Goal: Information Seeking & Learning: Learn about a topic

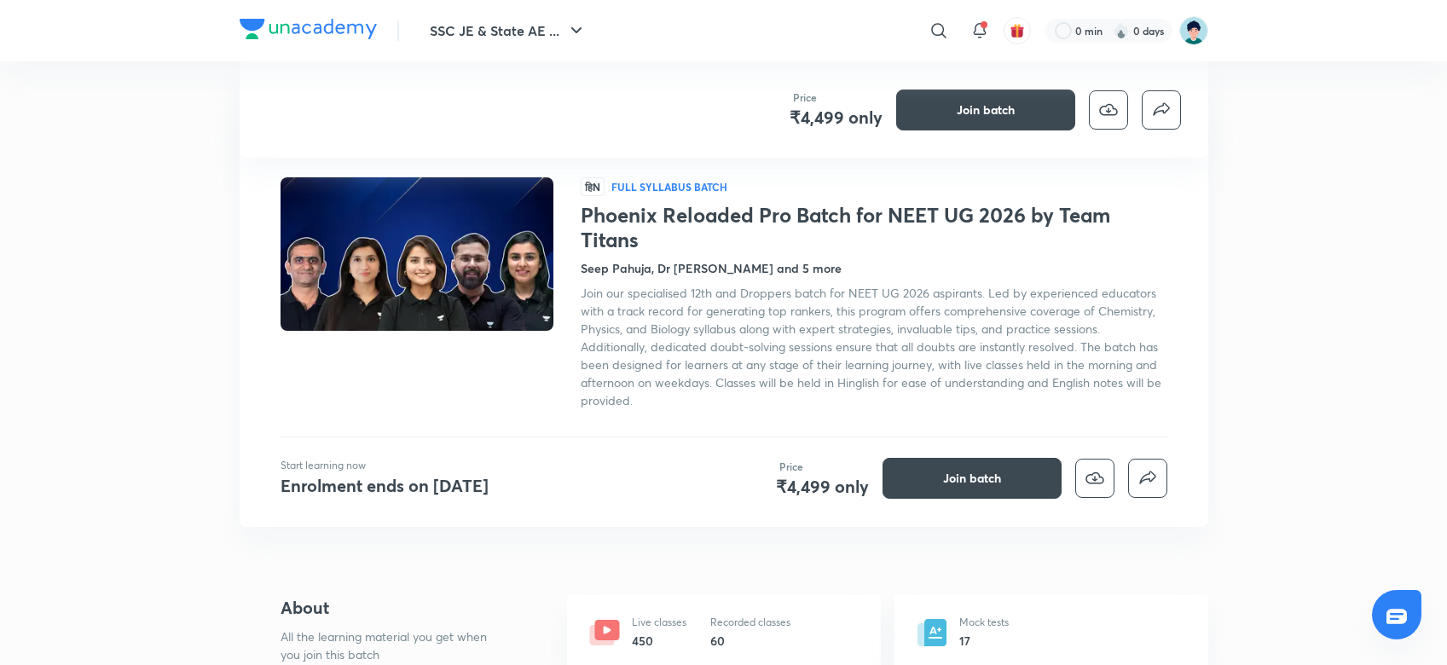
click at [576, 25] on icon "button" at bounding box center [576, 30] width 20 height 20
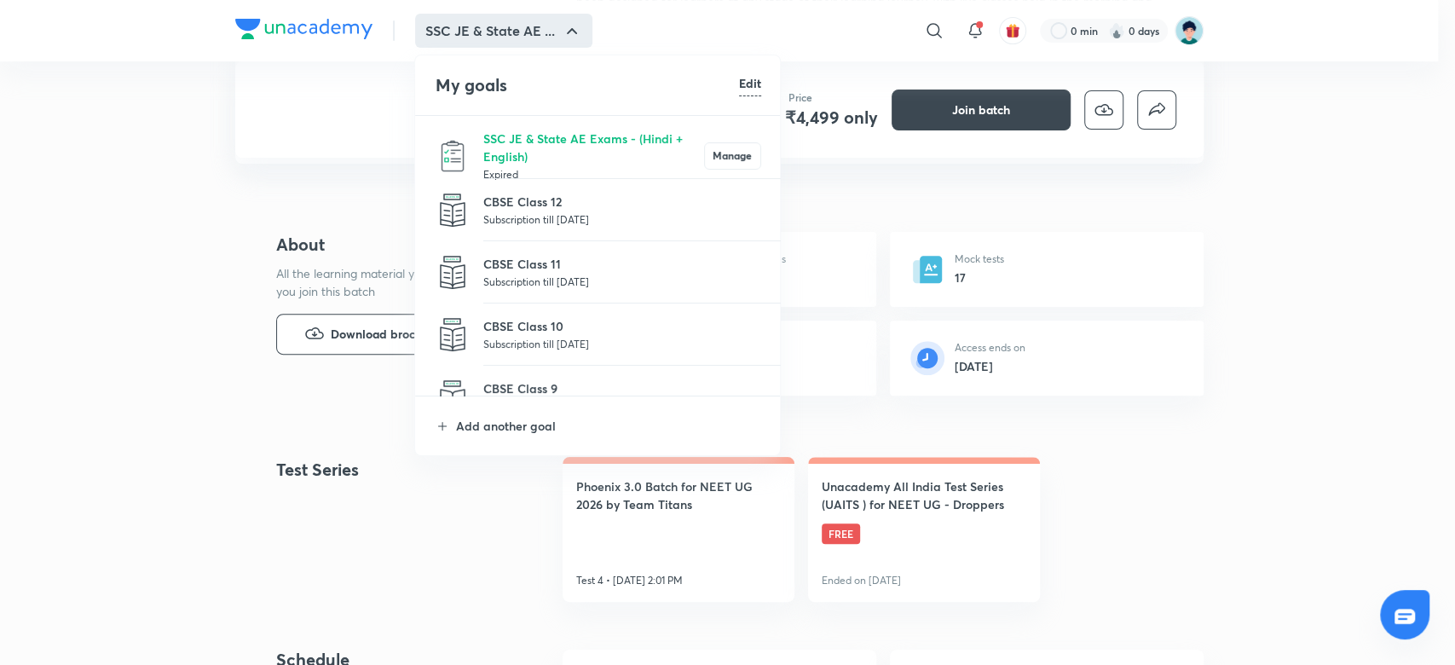
scroll to position [363, 0]
click at [512, 424] on p "Add another goal" at bounding box center [608, 426] width 305 height 18
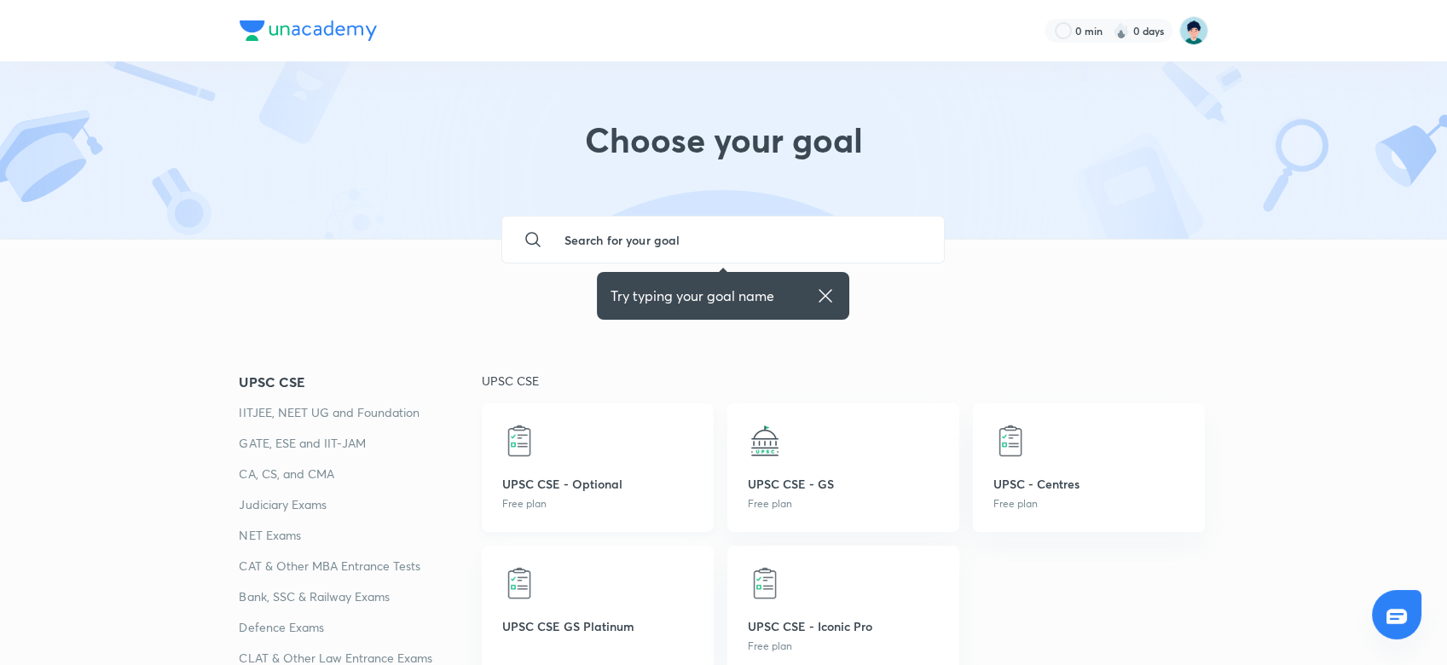
click at [557, 481] on p "UPSC CSE - Optional" at bounding box center [597, 484] width 191 height 18
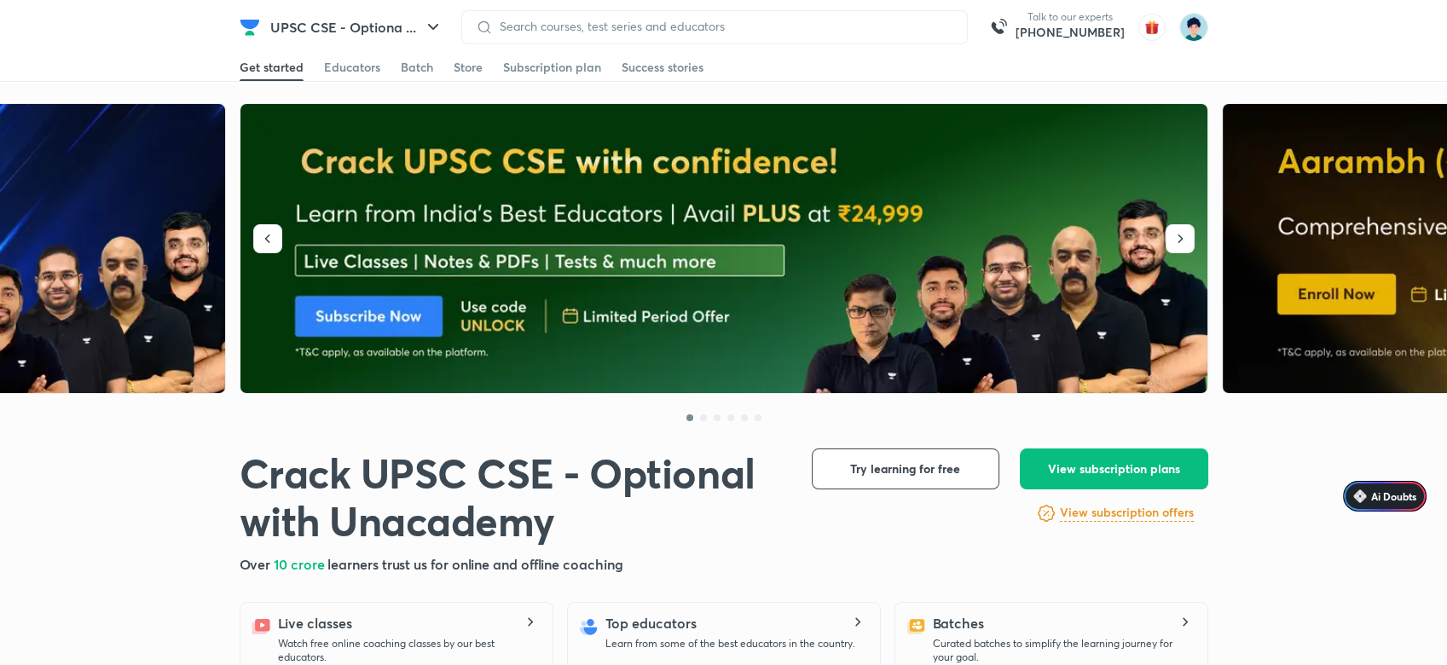
scroll to position [582, 0]
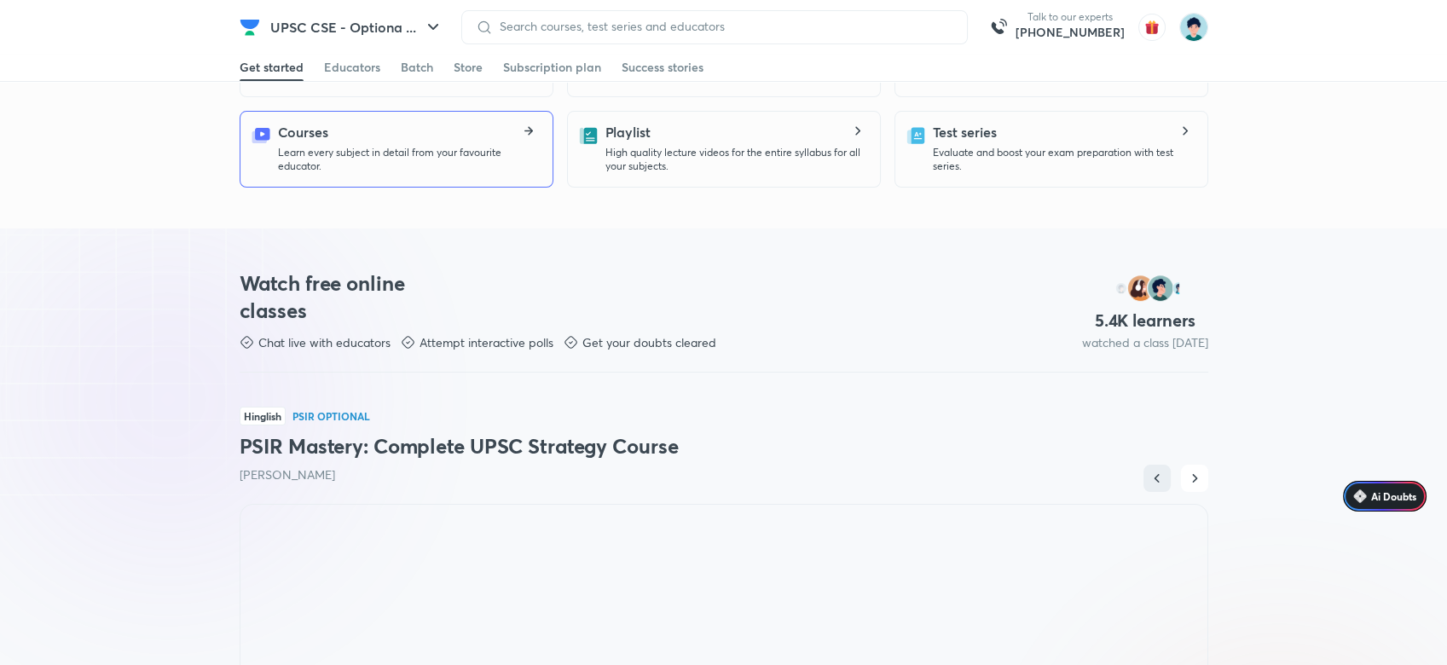
click at [501, 148] on p "Learn every subject in detail from your favourite educator." at bounding box center [408, 159] width 261 height 27
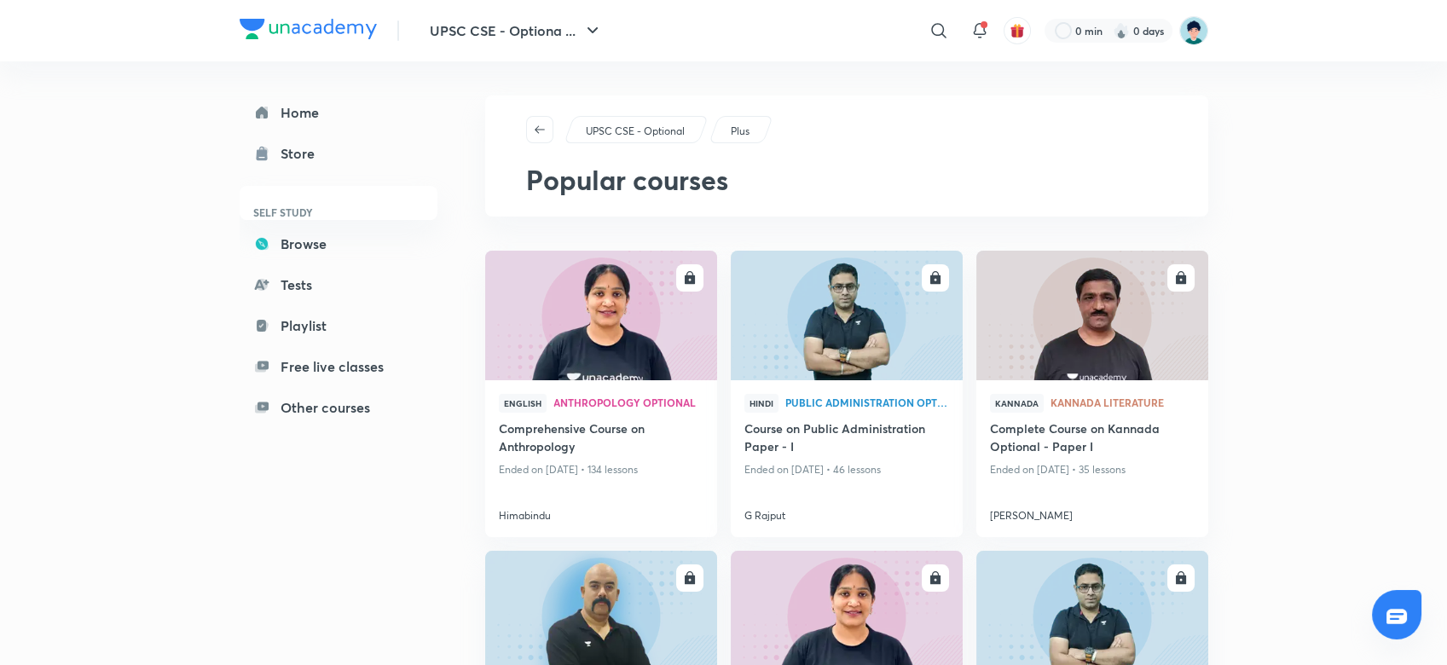
scroll to position [483, 0]
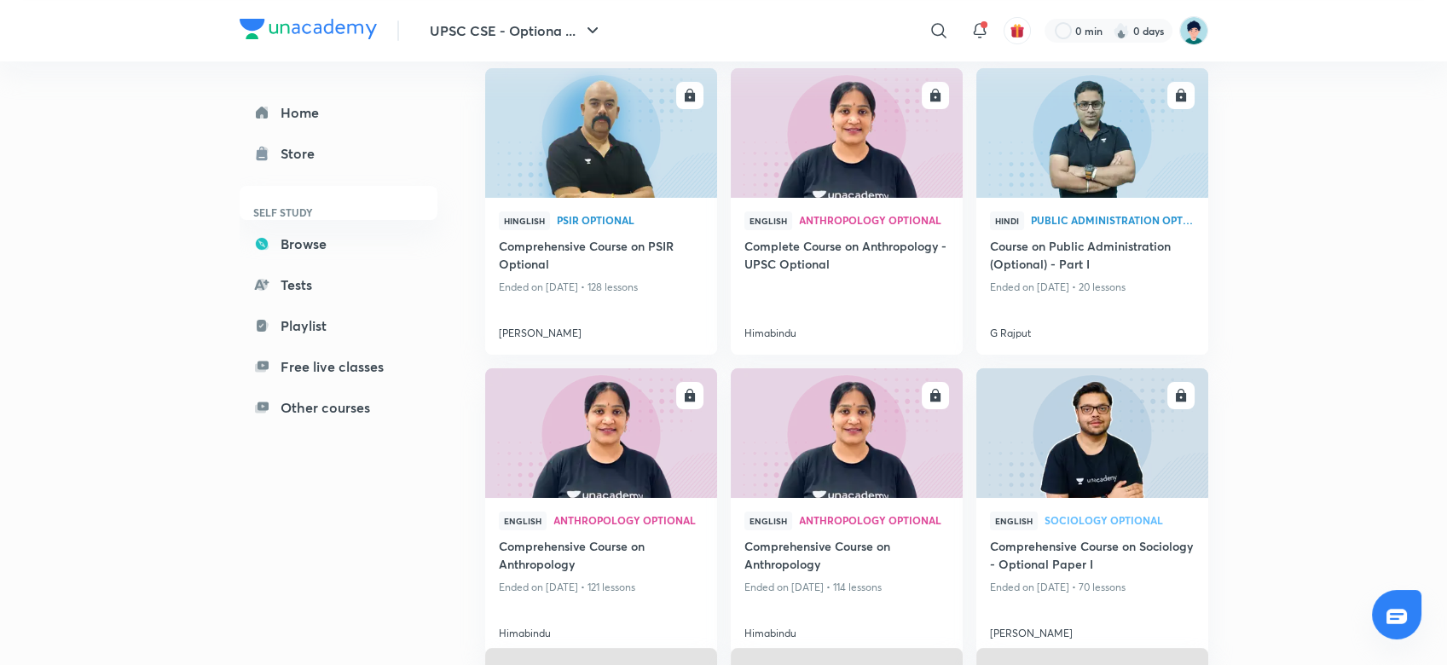
click at [1392, 483] on div "UPSC CSE - Optiona ... ​ 0 min 0 days Home Store SELF STUDY Browse Tests Playli…" at bounding box center [723, 233] width 1447 height 1432
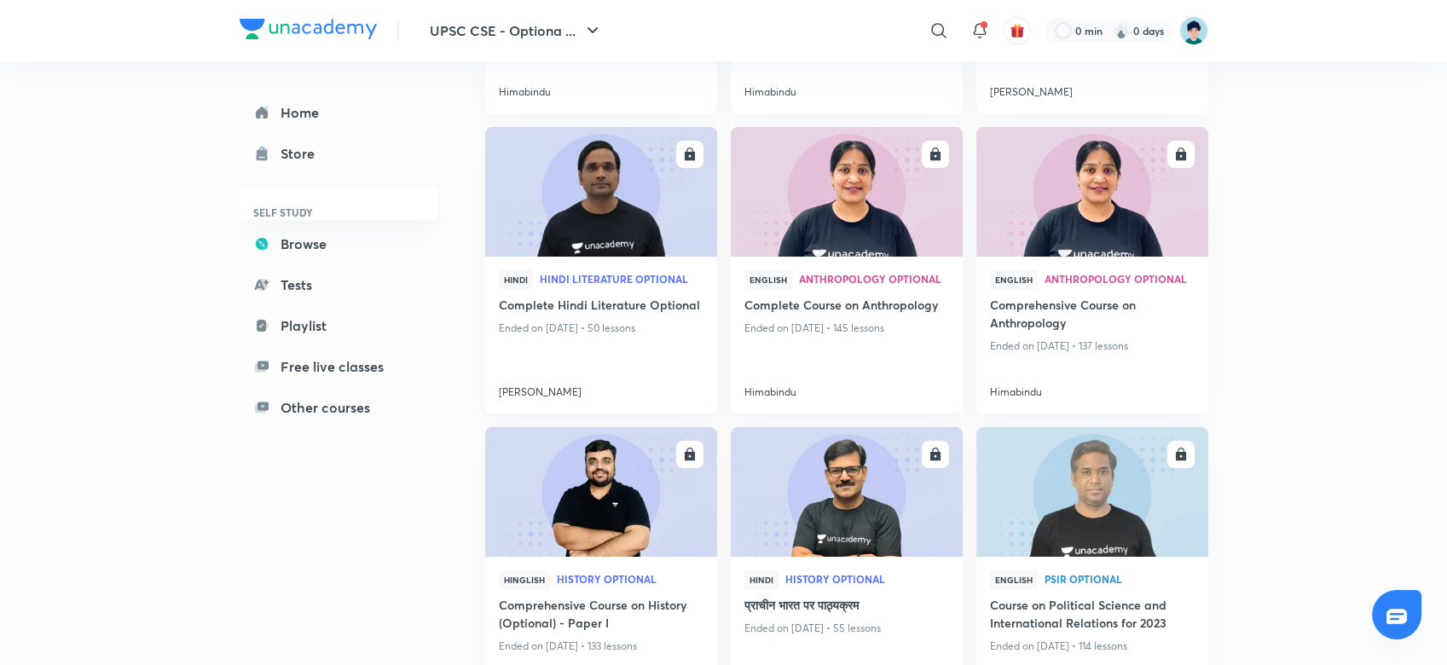
scroll to position [1028, 0]
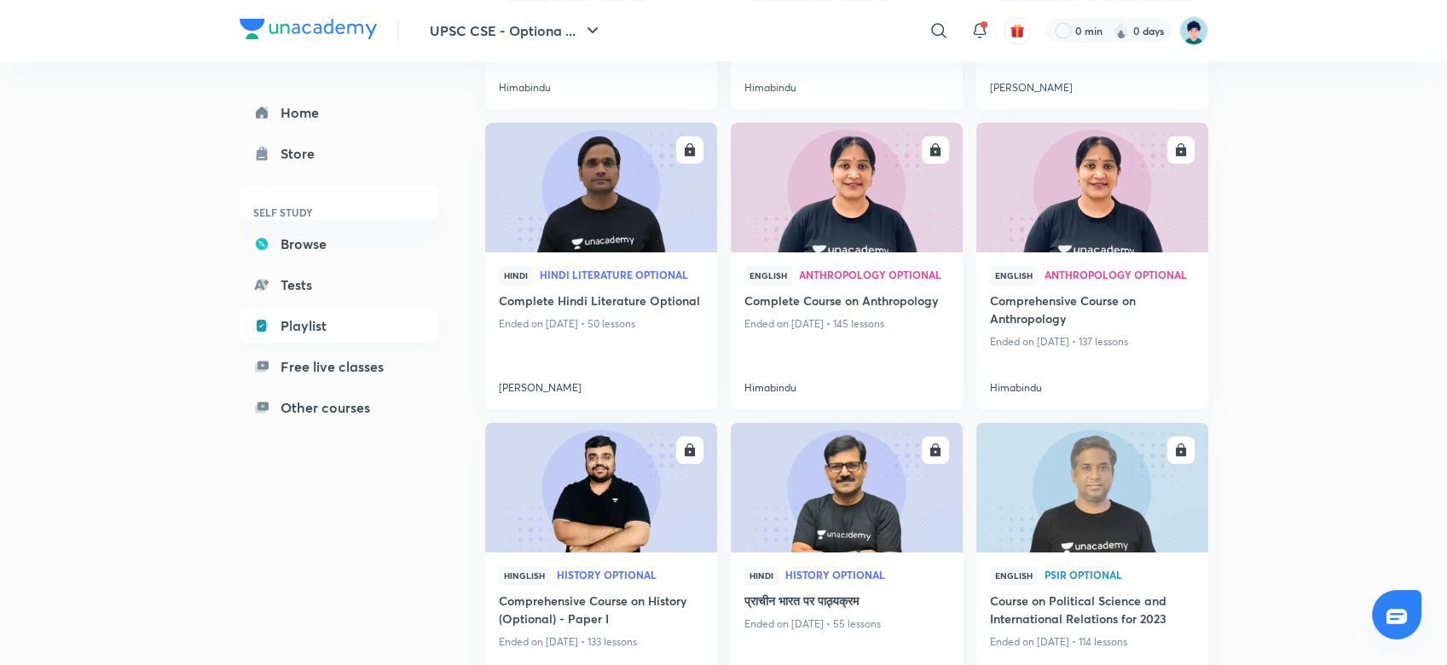
click at [314, 325] on link "Playlist" at bounding box center [339, 326] width 198 height 34
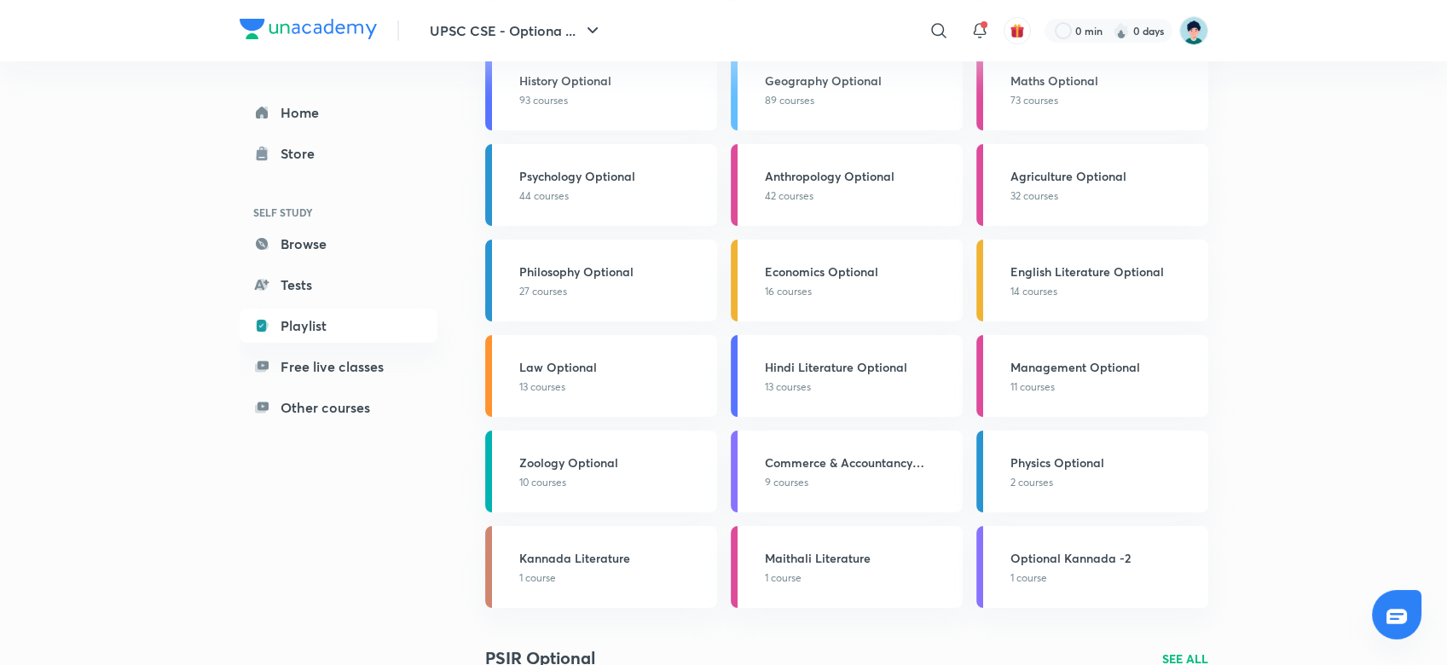
scroll to position [454, 0]
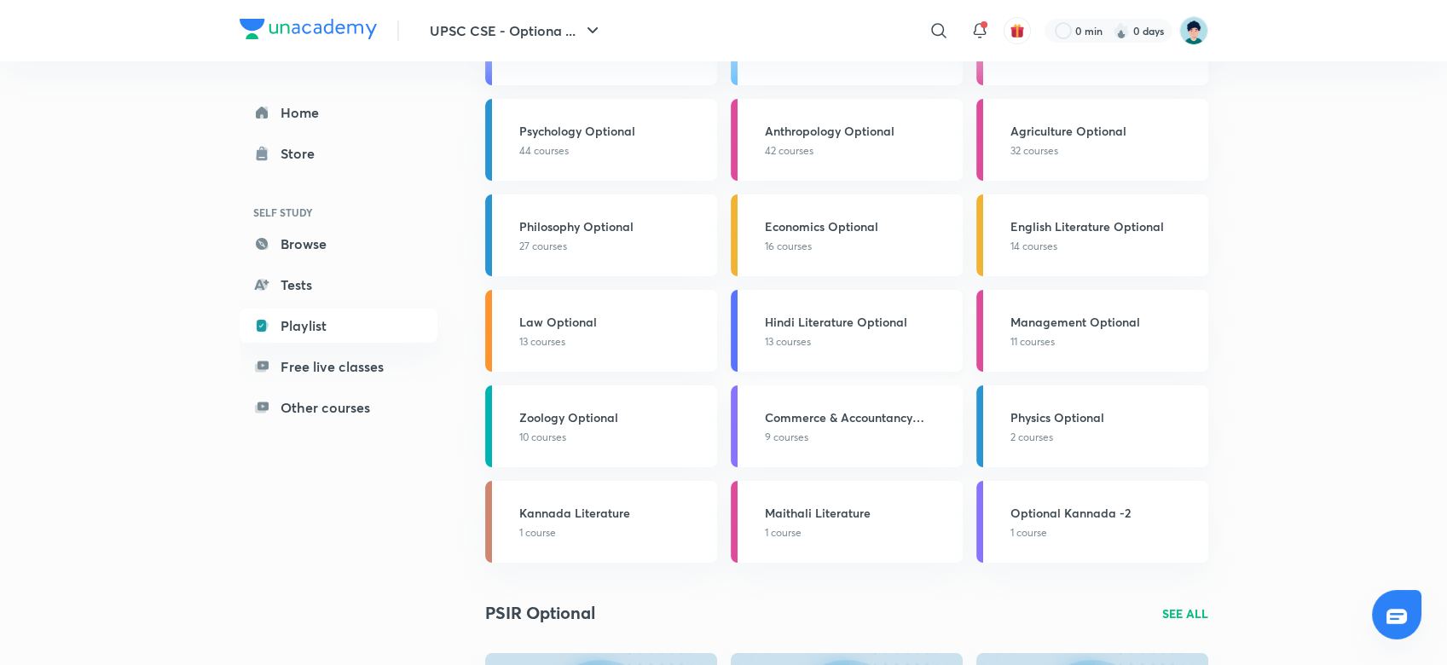
click at [871, 334] on p "13 courses" at bounding box center [859, 341] width 188 height 15
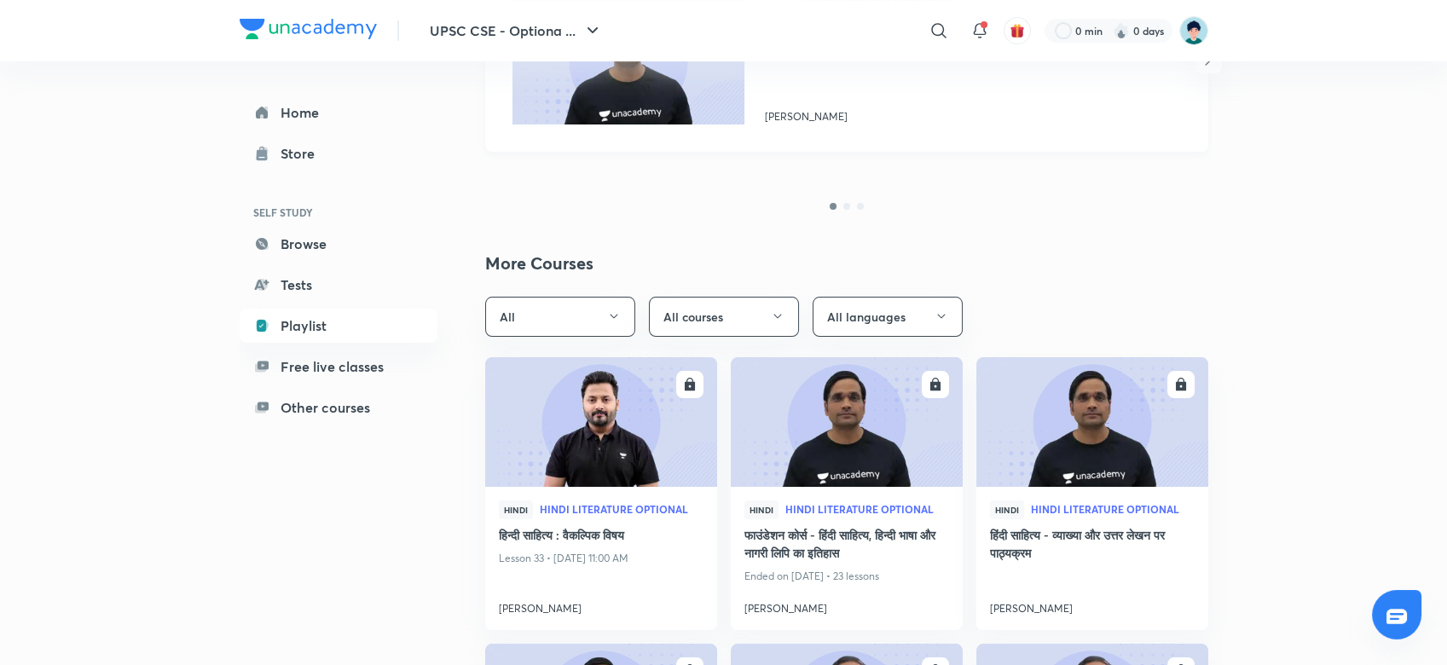
scroll to position [591, 0]
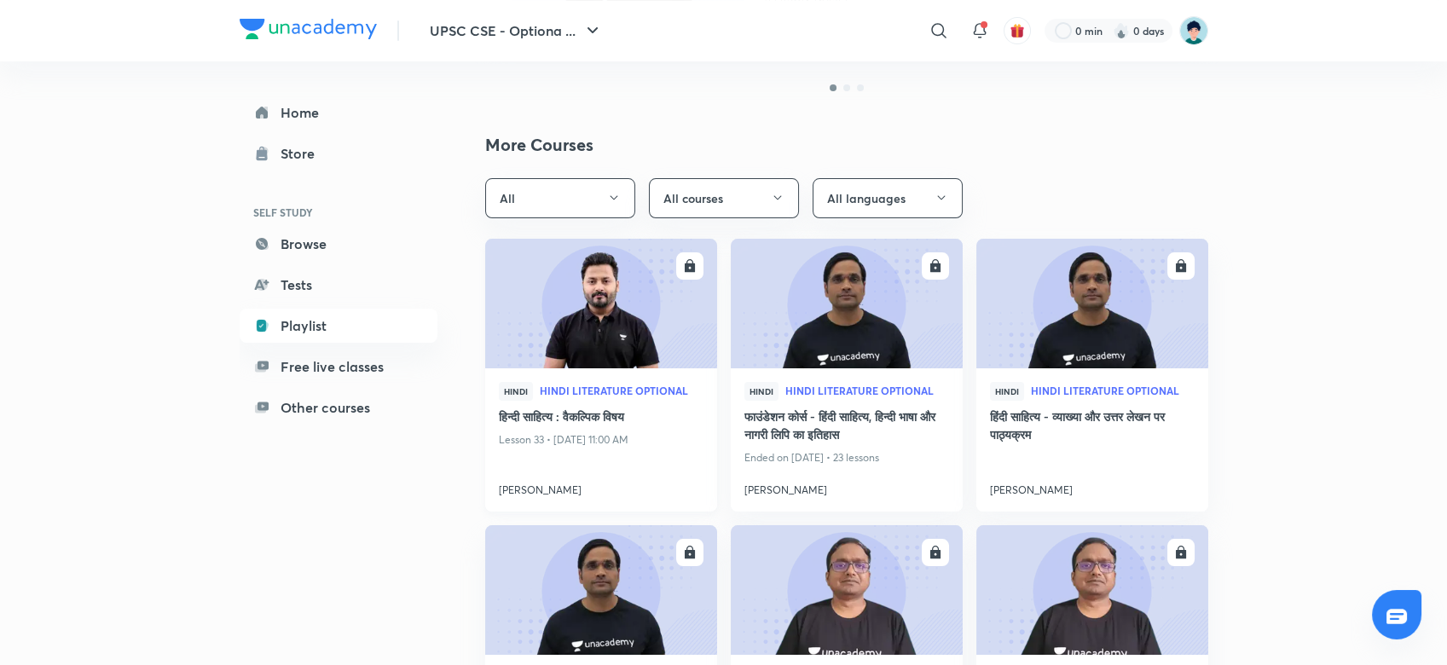
click at [617, 420] on h4 "हिन्दी साहित्य : वैकल्पिक विषय" at bounding box center [601, 418] width 205 height 21
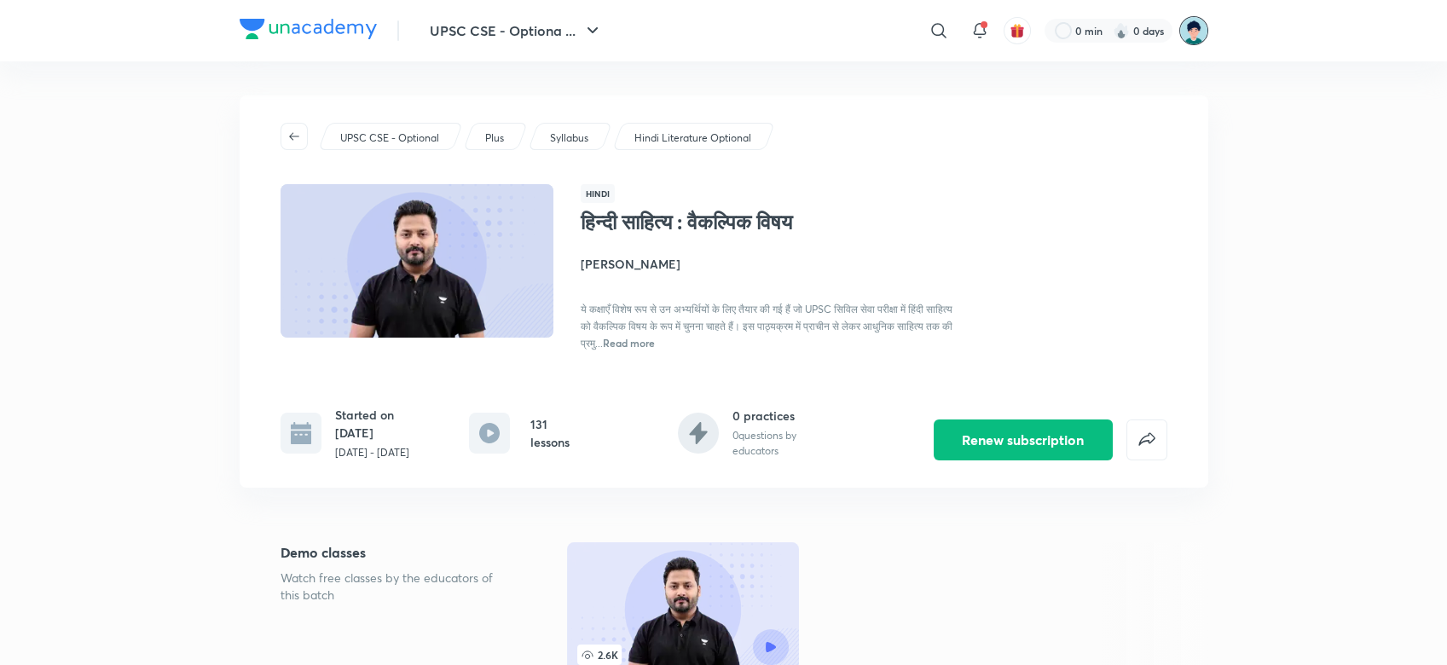
click at [1198, 30] on img at bounding box center [1193, 30] width 29 height 29
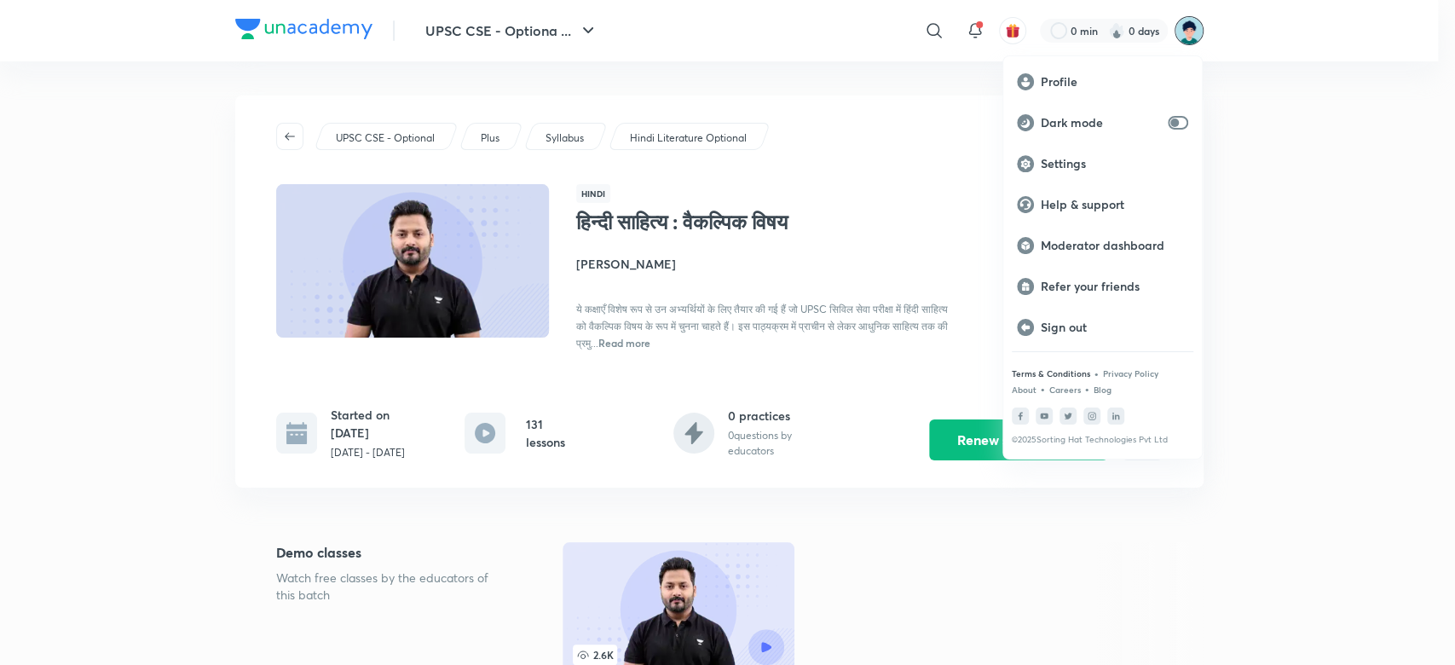
click at [1076, 370] on p "Terms & Conditions" at bounding box center [1051, 373] width 78 height 10
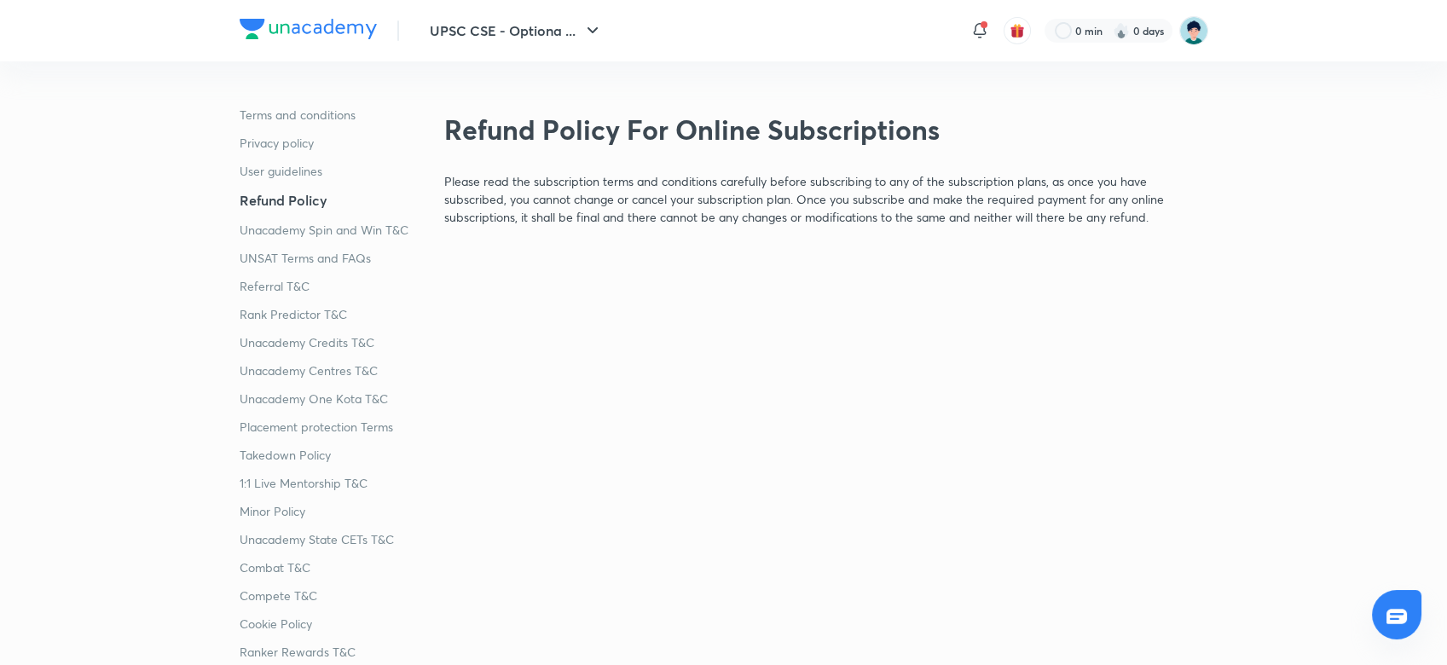
click at [353, 371] on p "Unacademy Centres T&C" at bounding box center [335, 371] width 191 height 18
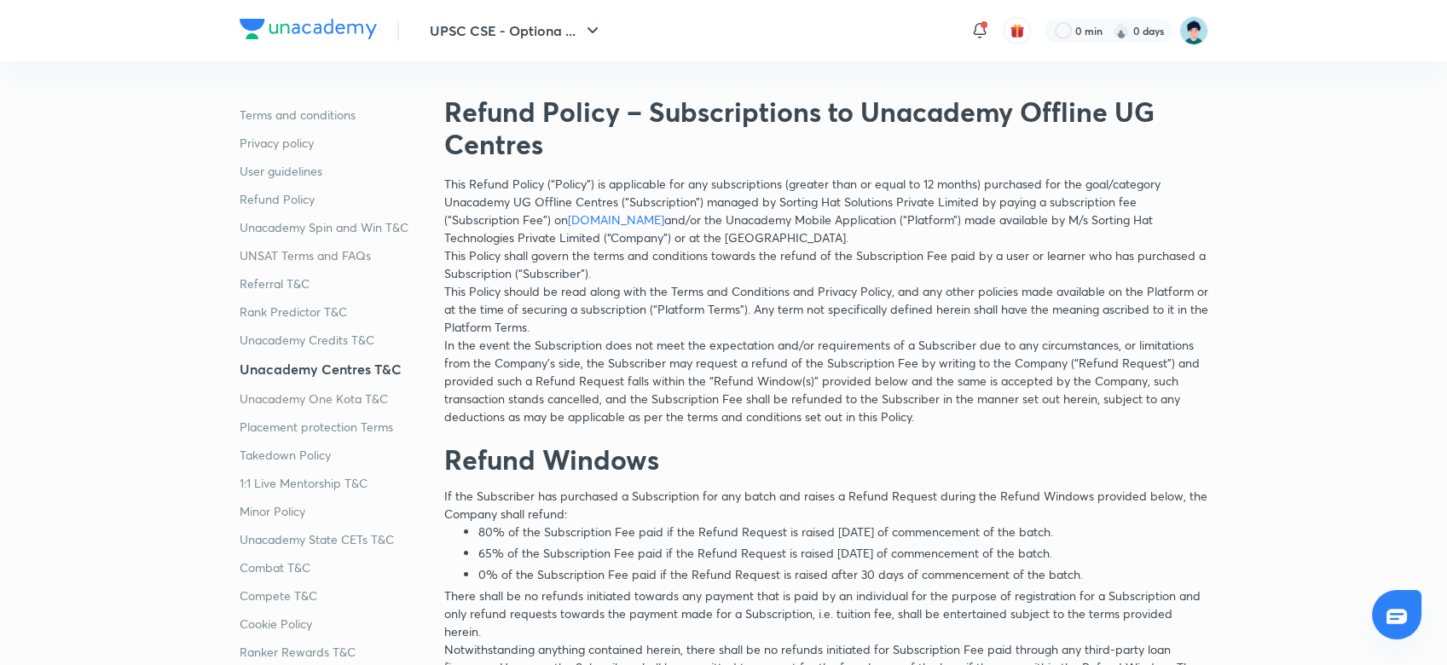
click at [293, 285] on p "Referral T&C" at bounding box center [335, 284] width 191 height 18
